Goal: Information Seeking & Learning: Learn about a topic

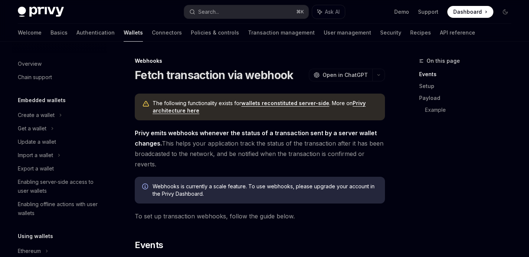
scroll to position [324, 0]
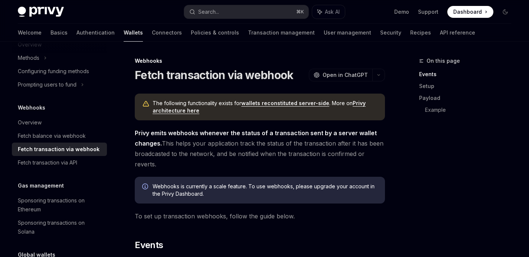
drag, startPoint x: 368, startPoint y: 167, endPoint x: 370, endPoint y: 161, distance: 6.2
click at [369, 166] on span "Privy emits webhooks whenever the status of a transaction sent by a server wall…" at bounding box center [260, 149] width 250 height 42
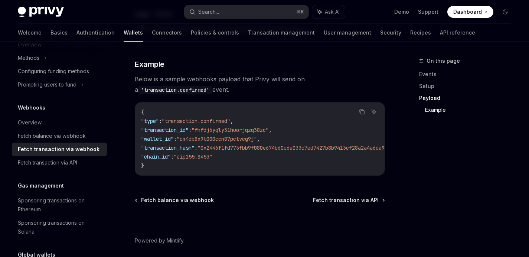
scroll to position [865, 0]
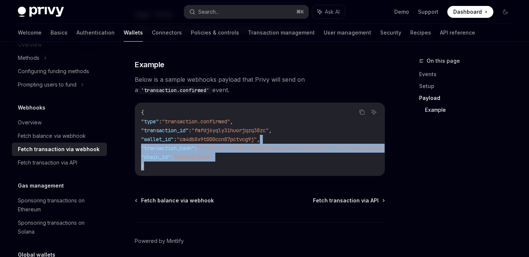
drag, startPoint x: 292, startPoint y: 157, endPoint x: 298, endPoint y: 130, distance: 28.2
click at [298, 130] on code "{ "type" : "transaction.confirmed" , "transaction_id" : "fmfdj6yqly31huorjqzq38…" at bounding box center [280, 139] width 279 height 62
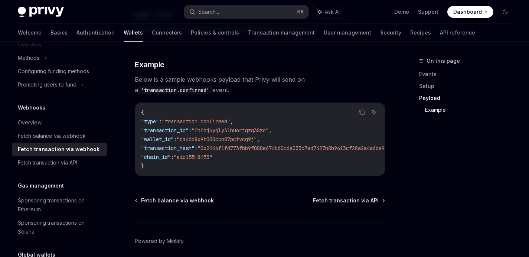
drag, startPoint x: 294, startPoint y: 128, endPoint x: 303, endPoint y: 107, distance: 22.6
click at [300, 113] on code "{ "type" : "transaction.confirmed" , "transaction_id" : "fmfdj6yqly31huorjqzq38…" at bounding box center [280, 139] width 279 height 62
click at [302, 109] on code "{ "type" : "transaction.confirmed" , "transaction_id" : "fmfdj6yqly31huorjqzq38…" at bounding box center [280, 139] width 279 height 62
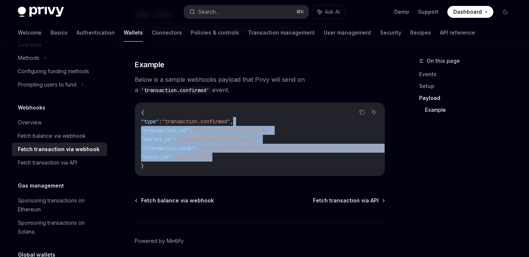
drag, startPoint x: 302, startPoint y: 110, endPoint x: 302, endPoint y: 148, distance: 38.6
click at [302, 148] on code "{ "type" : "transaction.confirmed" , "transaction_id" : "fmfdj6yqly31huorjqzq38…" at bounding box center [280, 139] width 279 height 62
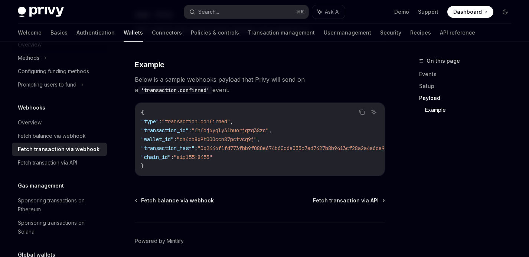
click at [302, 148] on code "{ "type" : "transaction.confirmed" , "transaction_id" : "fmfdj6yqly31huorjqzq38…" at bounding box center [280, 139] width 279 height 62
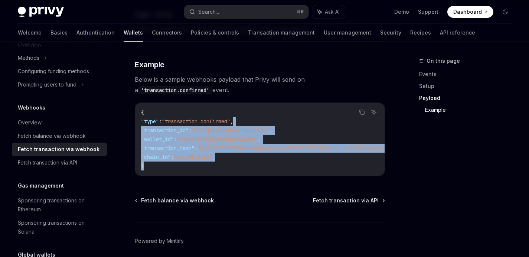
drag, startPoint x: 299, startPoint y: 154, endPoint x: 304, endPoint y: 112, distance: 41.9
click at [304, 112] on code "{ "type" : "transaction.confirmed" , "transaction_id" : "fmfdj6yqly31huorjqzq38…" at bounding box center [280, 139] width 279 height 62
click at [304, 110] on code "{ "type" : "transaction.confirmed" , "transaction_id" : "fmfdj6yqly31huorjqzq38…" at bounding box center [280, 139] width 279 height 62
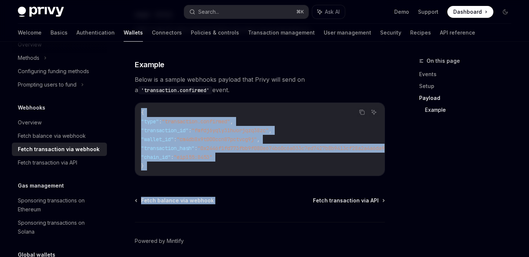
drag, startPoint x: 308, startPoint y: 96, endPoint x: 303, endPoint y: 174, distance: 78.5
click at [306, 156] on code "{ "type" : "transaction.confirmed" , "transaction_id" : "fmfdj6yqly31huorjqzq38…" at bounding box center [280, 139] width 279 height 62
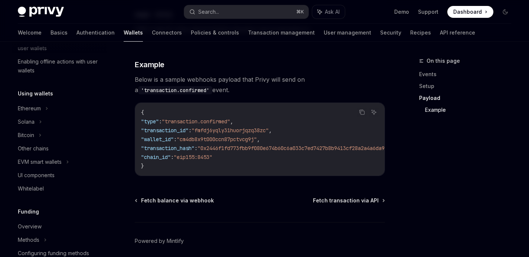
scroll to position [0, 0]
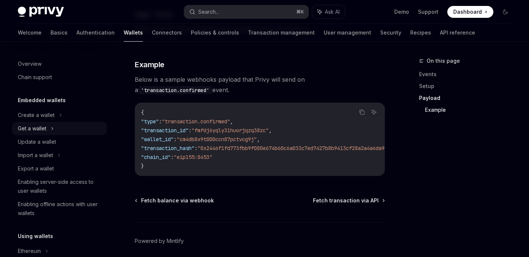
click at [94, 131] on div "Get a wallet" at bounding box center [59, 128] width 95 height 13
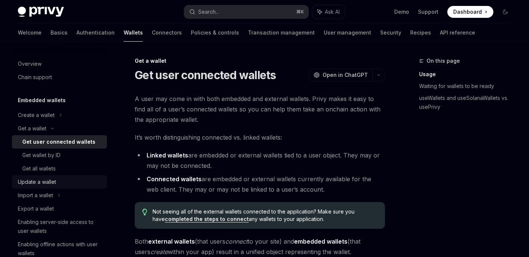
click at [63, 179] on div "Update a wallet" at bounding box center [60, 181] width 85 height 9
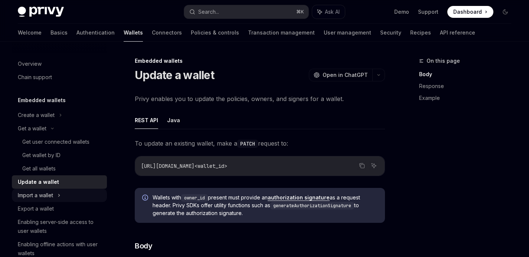
click at [61, 200] on div "Import a wallet" at bounding box center [59, 195] width 95 height 13
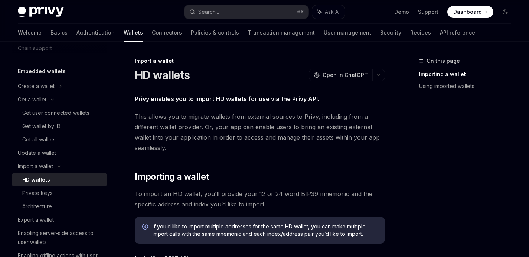
scroll to position [63, 0]
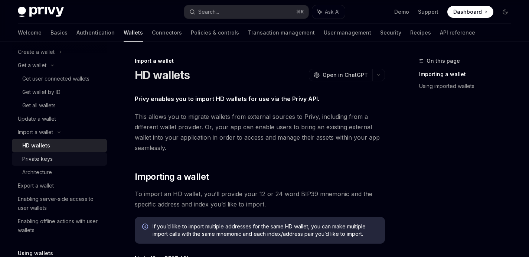
click at [72, 159] on div "Private keys" at bounding box center [62, 158] width 80 height 9
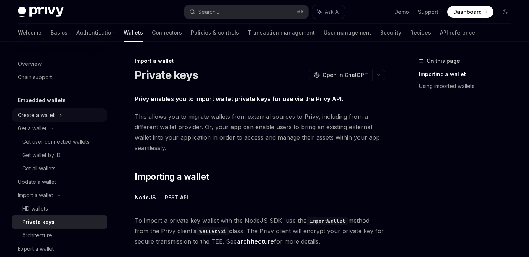
click at [56, 111] on div "Create a wallet" at bounding box center [59, 114] width 95 height 13
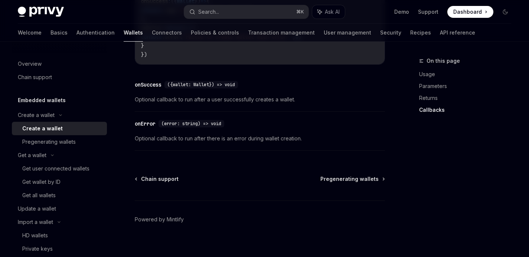
scroll to position [660, 0]
click at [37, 143] on div "Pregenerating wallets" at bounding box center [48, 141] width 53 height 9
type textarea "*"
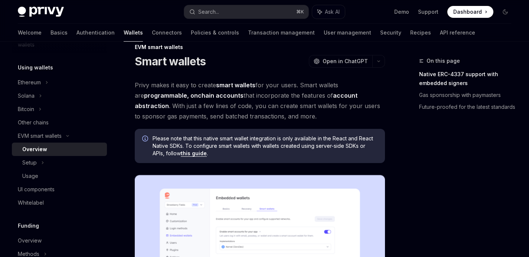
scroll to position [13, 0]
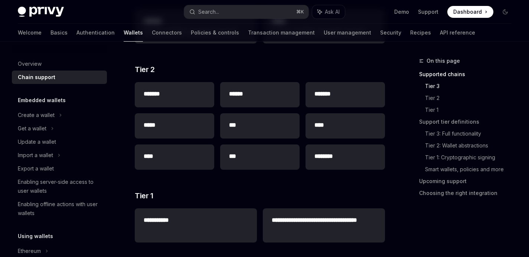
scroll to position [303, 0]
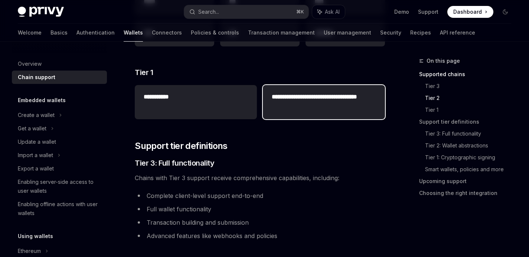
click at [348, 106] on h2 "**********" at bounding box center [324, 101] width 104 height 18
click at [310, 112] on div "**********" at bounding box center [324, 102] width 122 height 34
click at [310, 111] on div "**********" at bounding box center [324, 102] width 122 height 34
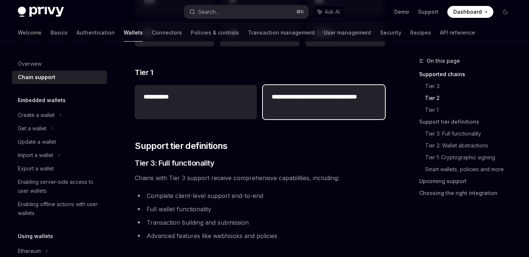
click at [310, 111] on div "**********" at bounding box center [324, 102] width 122 height 34
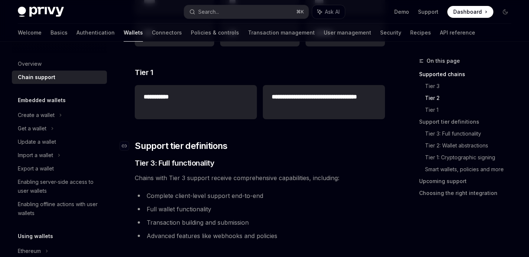
click at [300, 149] on h2 "​ Support tier definitions" at bounding box center [260, 146] width 250 height 12
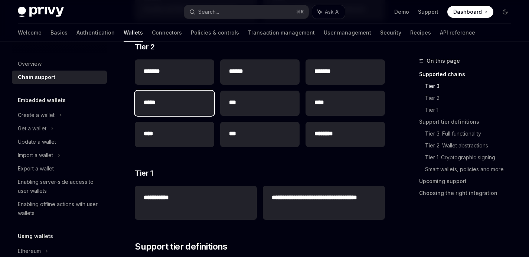
scroll to position [165, 0]
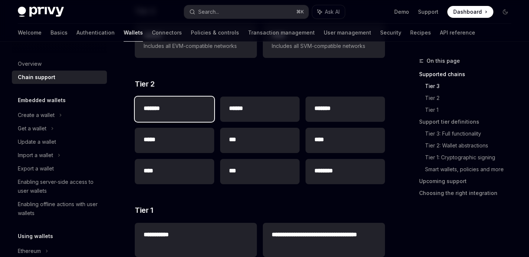
click at [158, 114] on div "*******" at bounding box center [174, 109] width 79 height 25
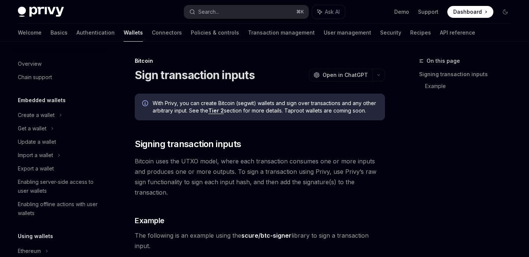
scroll to position [142, 0]
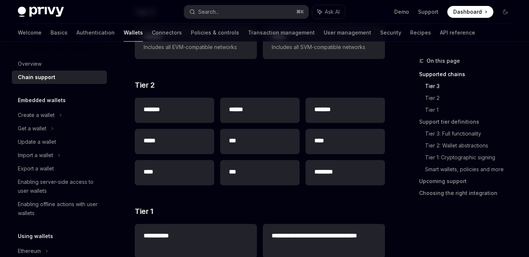
scroll to position [165, 0]
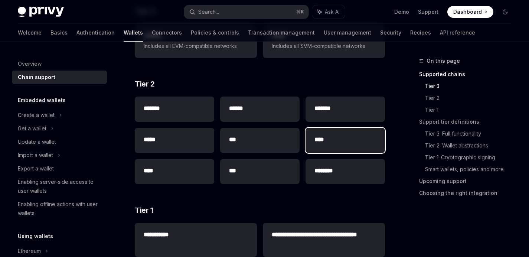
click at [359, 147] on div "****" at bounding box center [345, 140] width 79 height 25
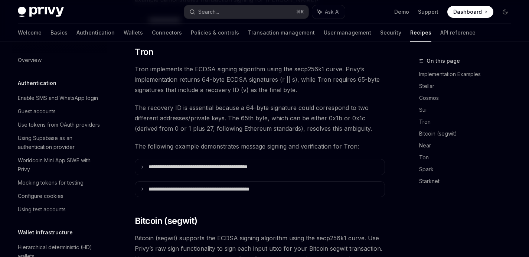
scroll to position [214, 0]
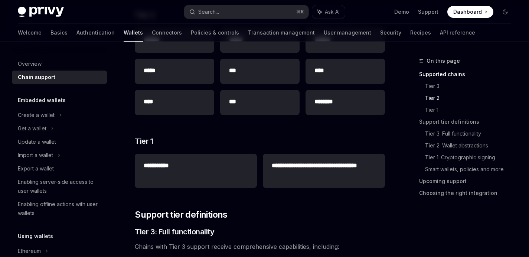
scroll to position [165, 0]
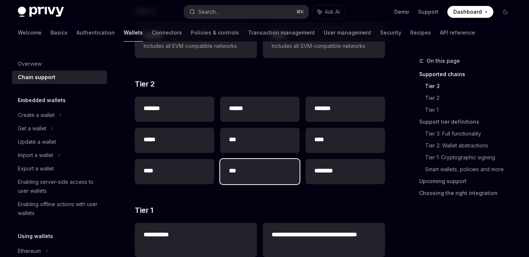
click at [270, 174] on h2 "***" at bounding box center [260, 170] width 62 height 9
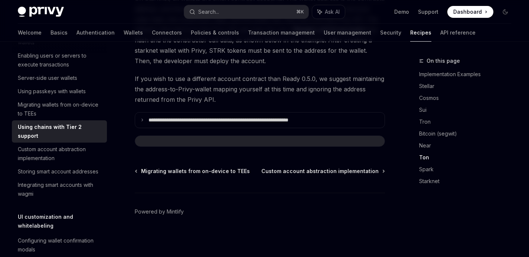
scroll to position [1090, 0]
type textarea "*"
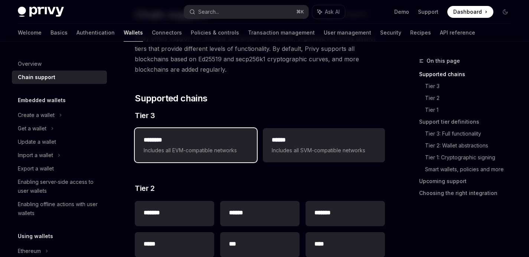
scroll to position [55, 0]
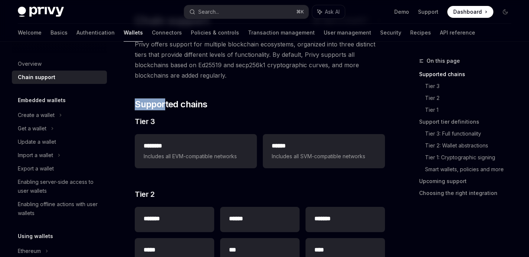
drag, startPoint x: 153, startPoint y: 98, endPoint x: 257, endPoint y: 107, distance: 104.3
click at [260, 105] on h2 "​ Supported chains" at bounding box center [260, 104] width 250 height 12
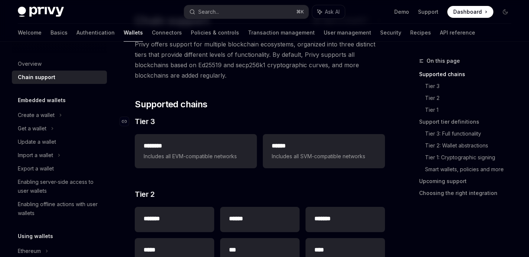
click at [149, 123] on span "Tier 3" at bounding box center [145, 121] width 20 height 10
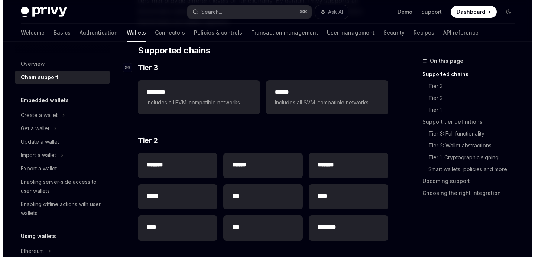
scroll to position [114, 0]
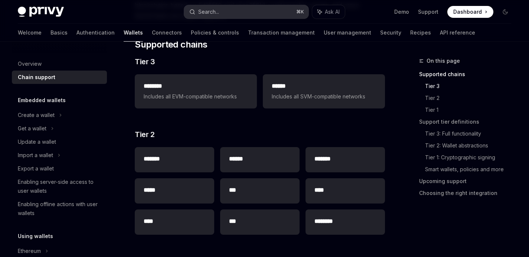
click at [257, 14] on button "Search... ⌘ K" at bounding box center [246, 11] width 124 height 13
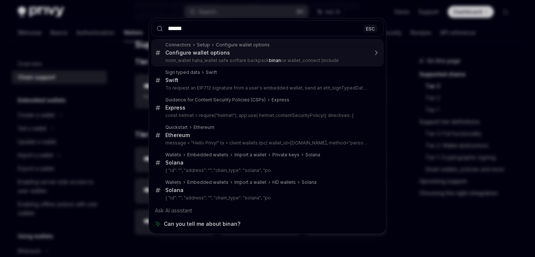
type input "*******"
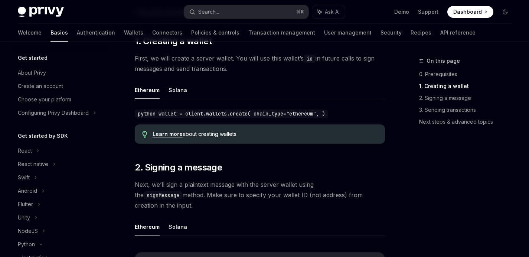
click at [108, 33] on div "Welcome Basics Authentication Wallets Connectors Policies & controls Transactio…" at bounding box center [247, 33] width 458 height 18
click at [124, 34] on link "Wallets" at bounding box center [133, 33] width 19 height 18
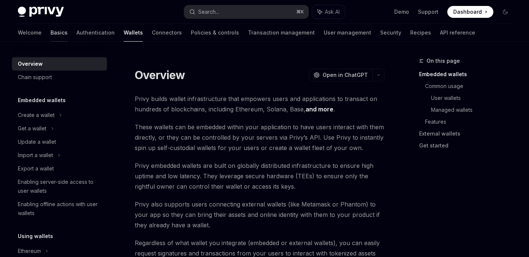
click at [50, 36] on link "Basics" at bounding box center [58, 33] width 17 height 18
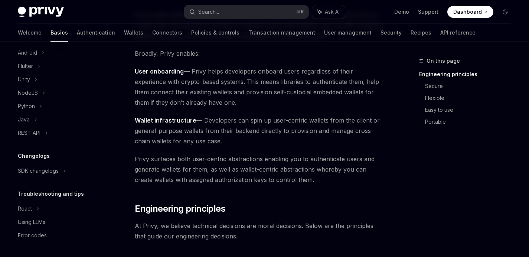
scroll to position [90, 0]
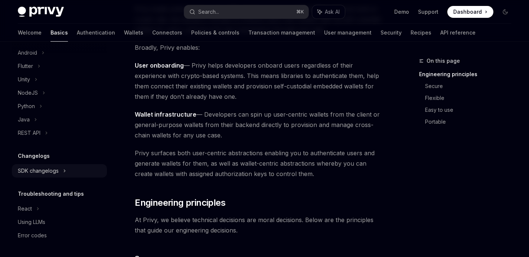
click at [32, 17] on div "SDK changelogs" at bounding box center [25, 12] width 14 height 9
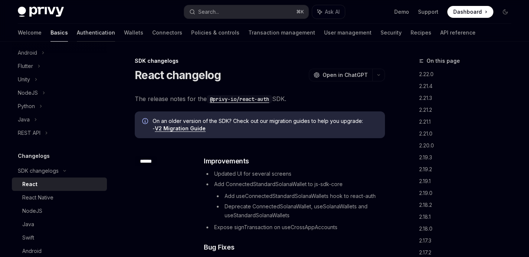
click at [77, 33] on link "Authentication" at bounding box center [96, 33] width 38 height 18
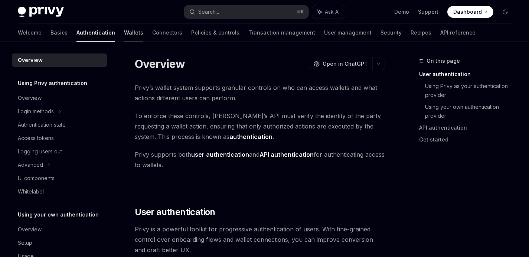
click at [124, 37] on link "Wallets" at bounding box center [133, 33] width 19 height 18
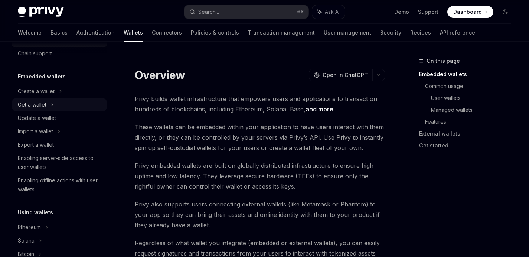
scroll to position [101, 0]
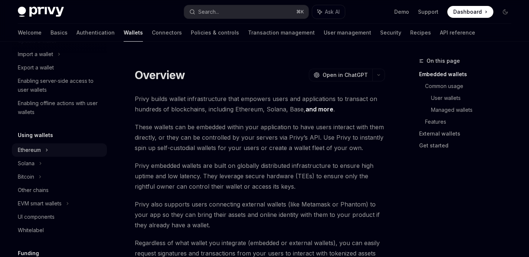
click at [40, 19] on div "Ethereum" at bounding box center [36, 14] width 37 height 9
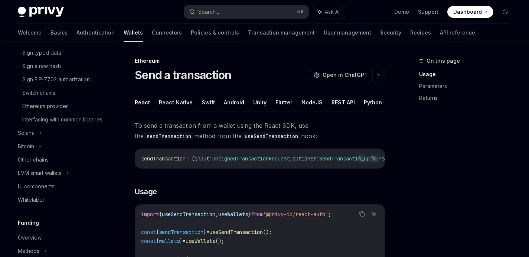
scroll to position [254, 0]
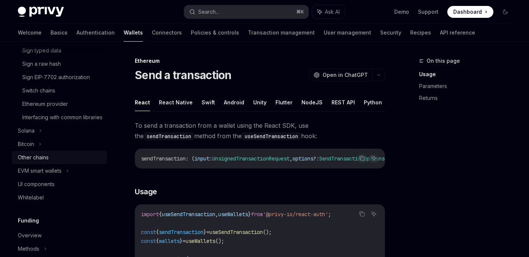
click at [43, 164] on link "Other chains" at bounding box center [59, 157] width 95 height 13
type textarea "*"
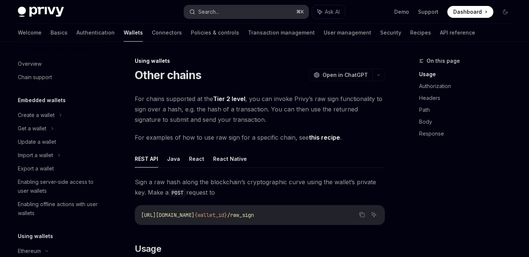
click at [275, 15] on button "Search... ⌘ K" at bounding box center [246, 11] width 124 height 13
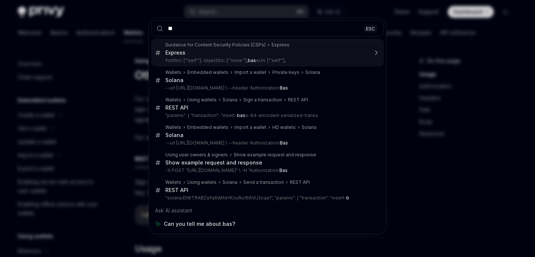
type input "*"
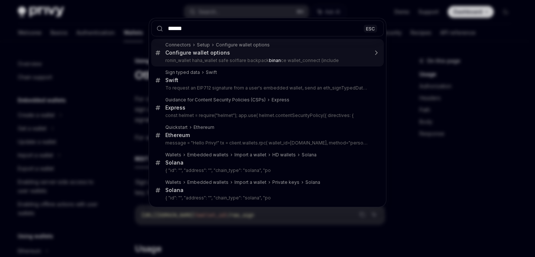
type input "*******"
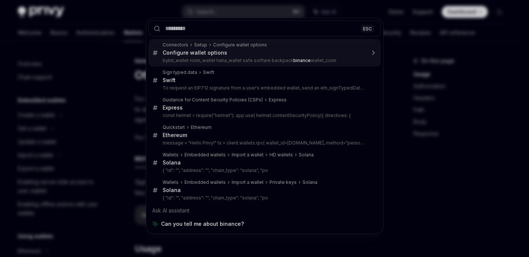
type textarea "*"
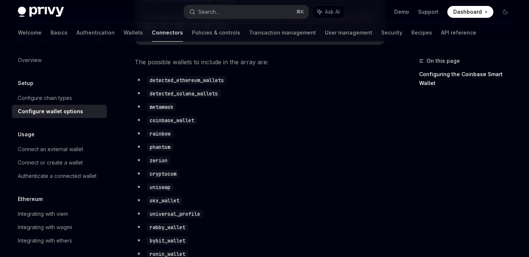
scroll to position [356, 0]
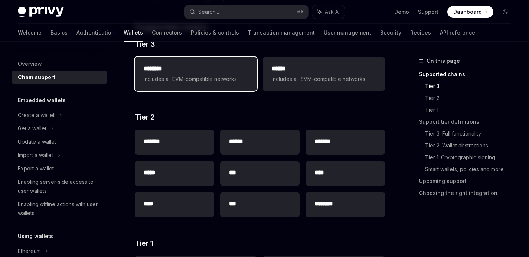
scroll to position [115, 0]
